Goal: Task Accomplishment & Management: Manage account settings

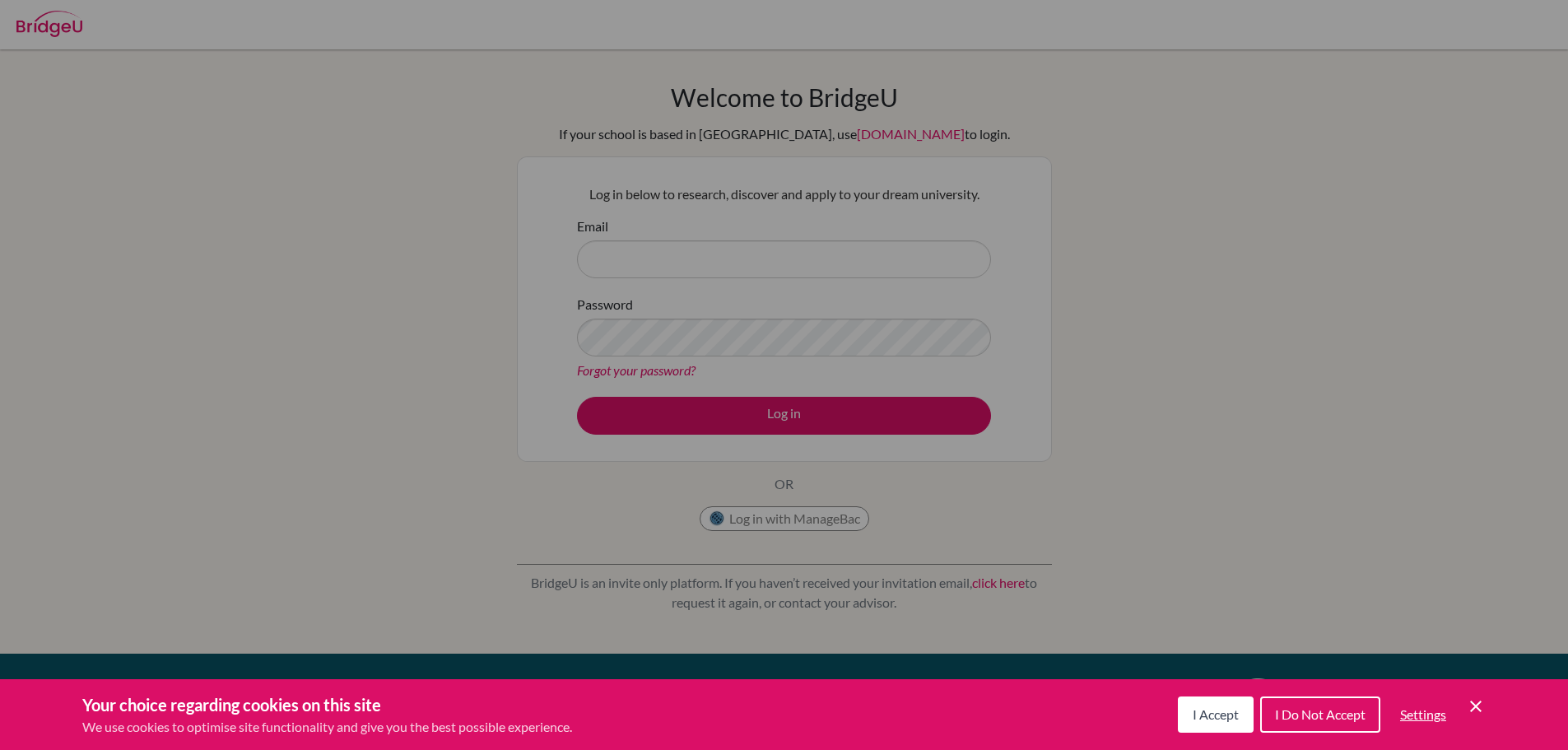
click at [1207, 710] on span "I Accept" at bounding box center [1216, 713] width 46 height 16
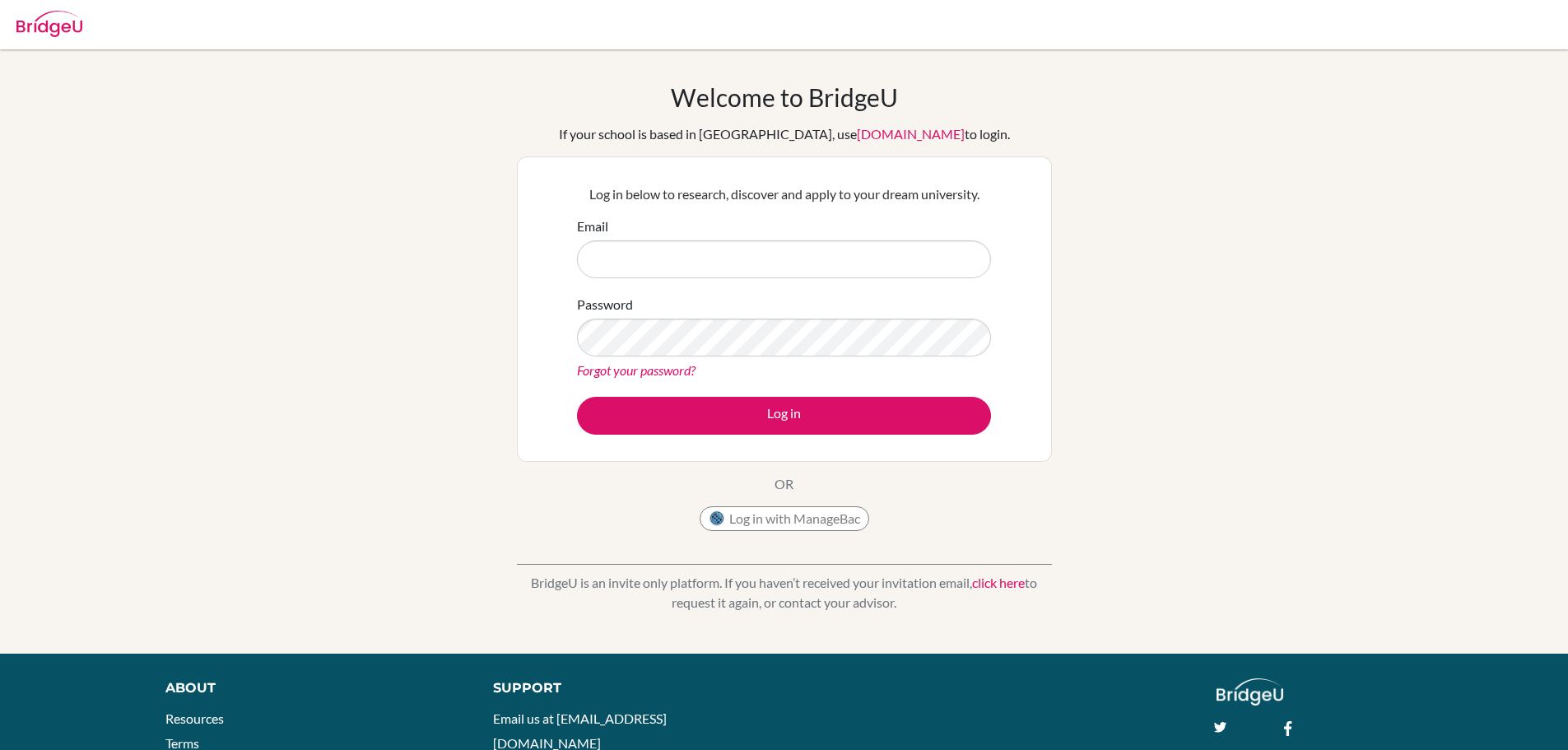
click at [765, 226] on div "Email" at bounding box center [784, 247] width 414 height 62
click at [760, 262] on input "Email" at bounding box center [784, 258] width 414 height 38
type input "[EMAIL_ADDRESS][DOMAIN_NAME]"
click at [577, 396] on button "Log in" at bounding box center [784, 415] width 414 height 38
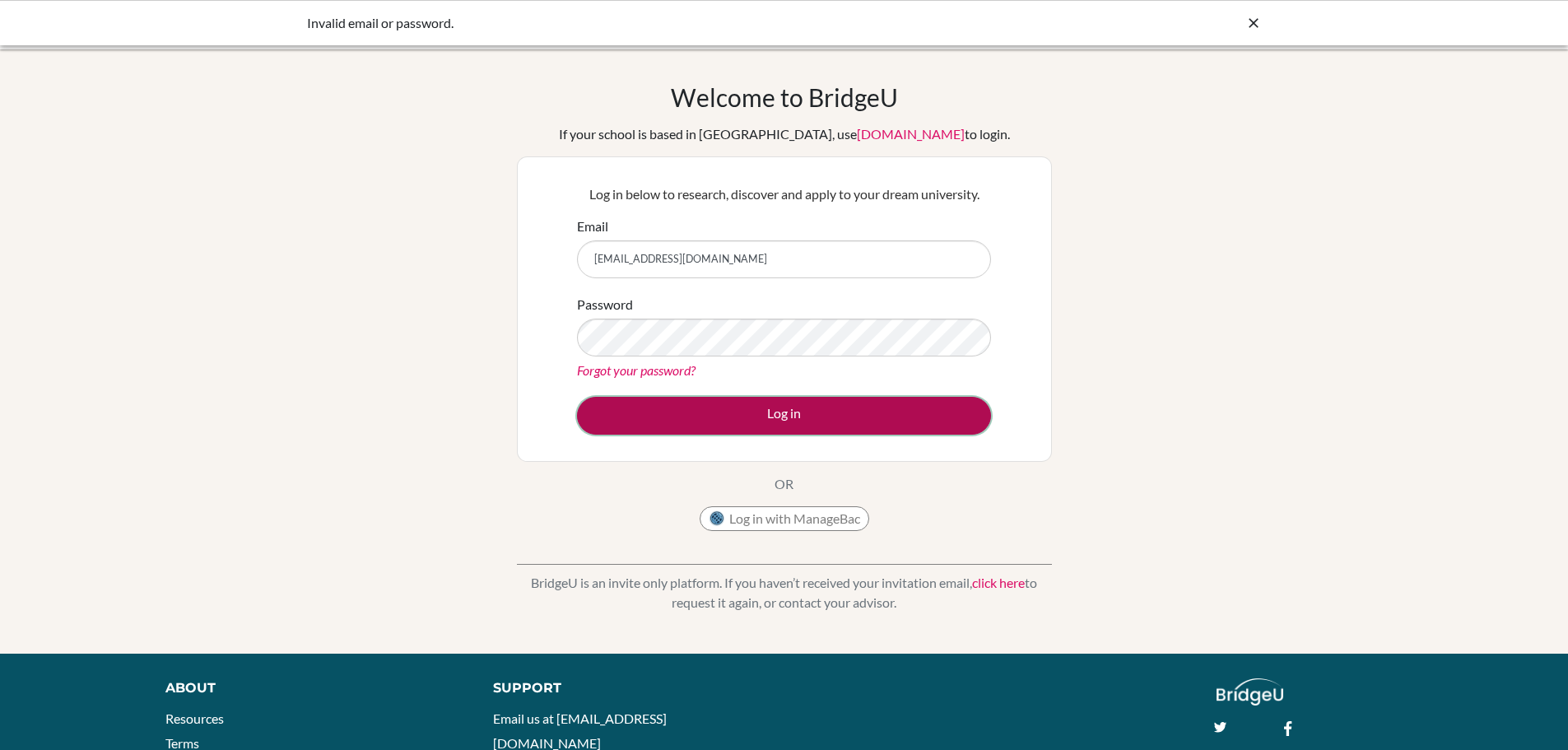
click at [741, 409] on button "Log in" at bounding box center [784, 415] width 414 height 38
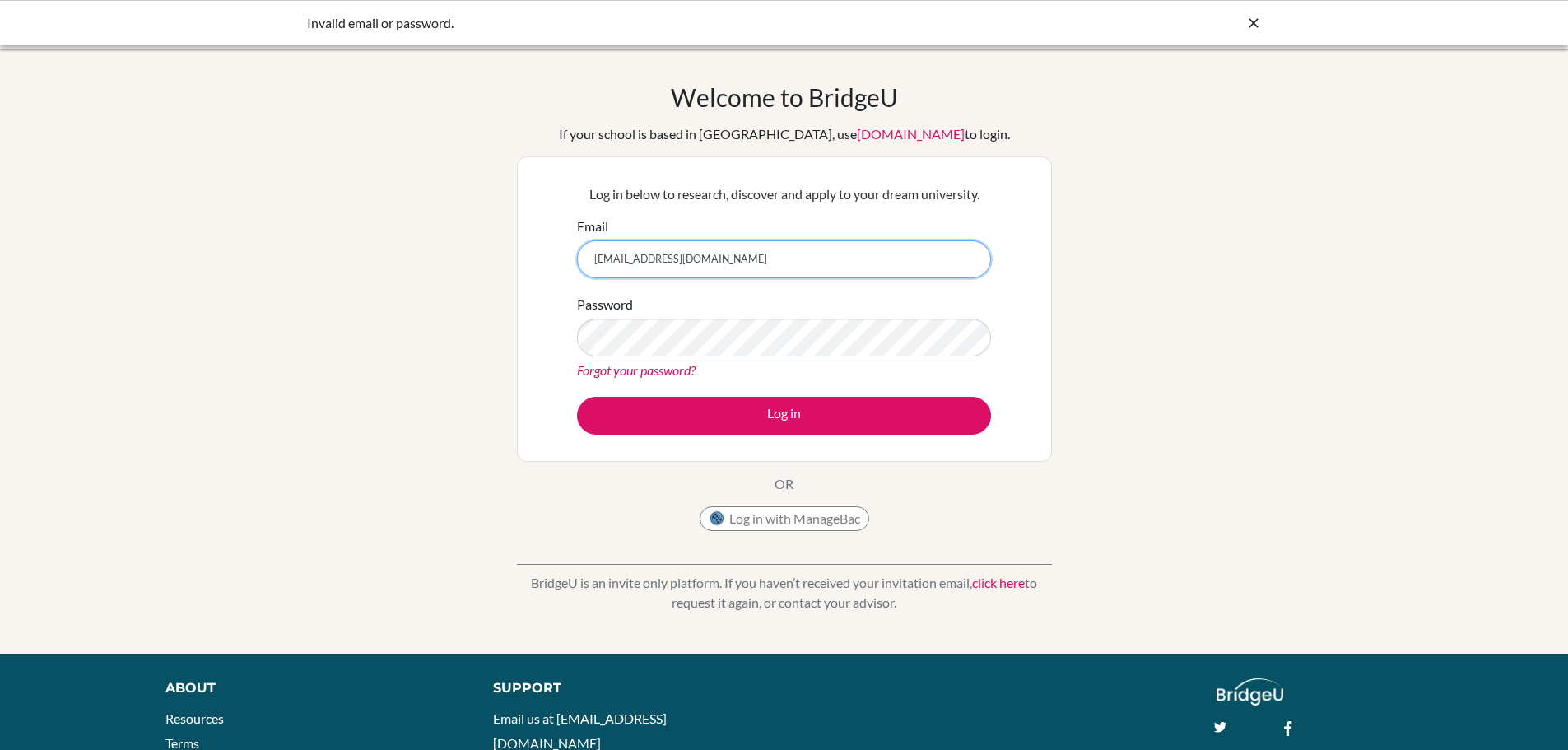
click at [716, 272] on input "[EMAIL_ADDRESS][DOMAIN_NAME]" at bounding box center [784, 258] width 414 height 38
type input "[EMAIL_ADDRESS][DOMAIN_NAME]"
click at [577, 396] on button "Log in" at bounding box center [784, 415] width 414 height 38
